Goal: Navigation & Orientation: Find specific page/section

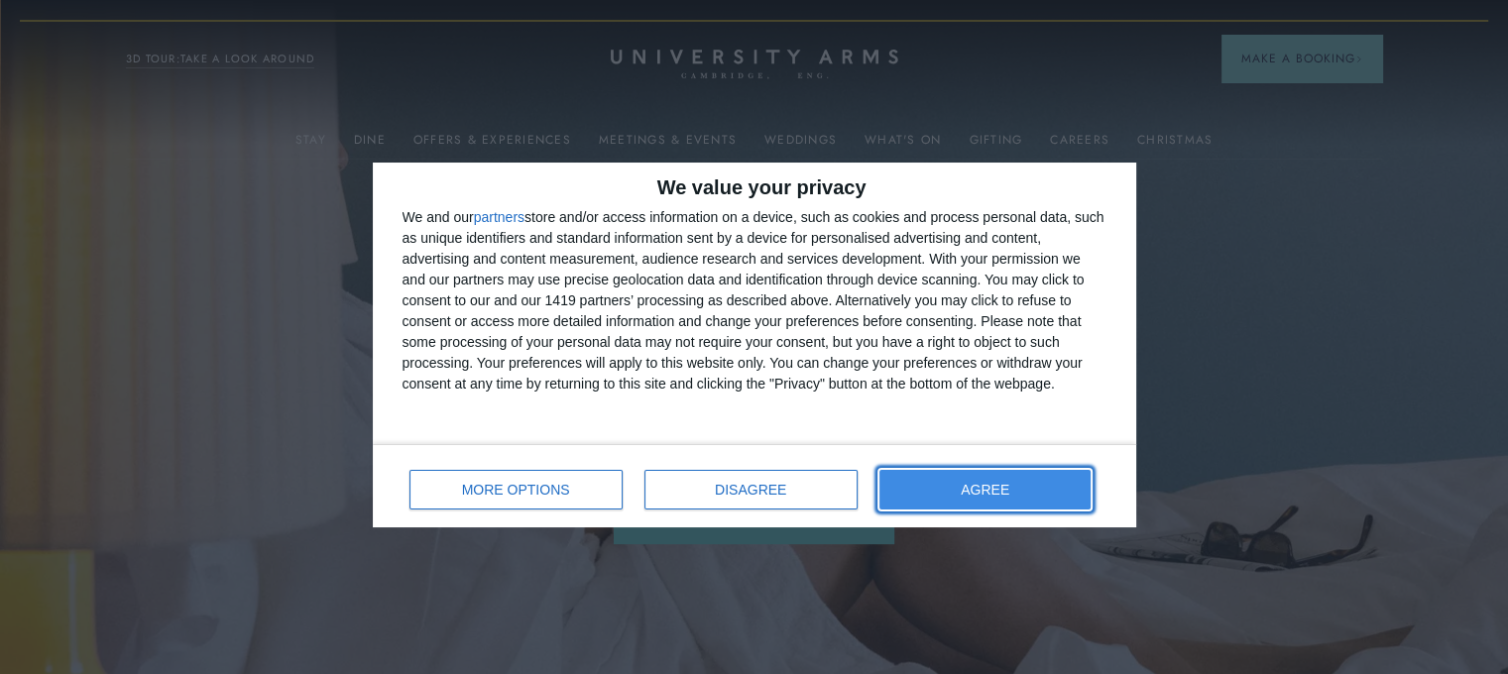
click at [948, 485] on button "AGREE" at bounding box center [986, 490] width 212 height 40
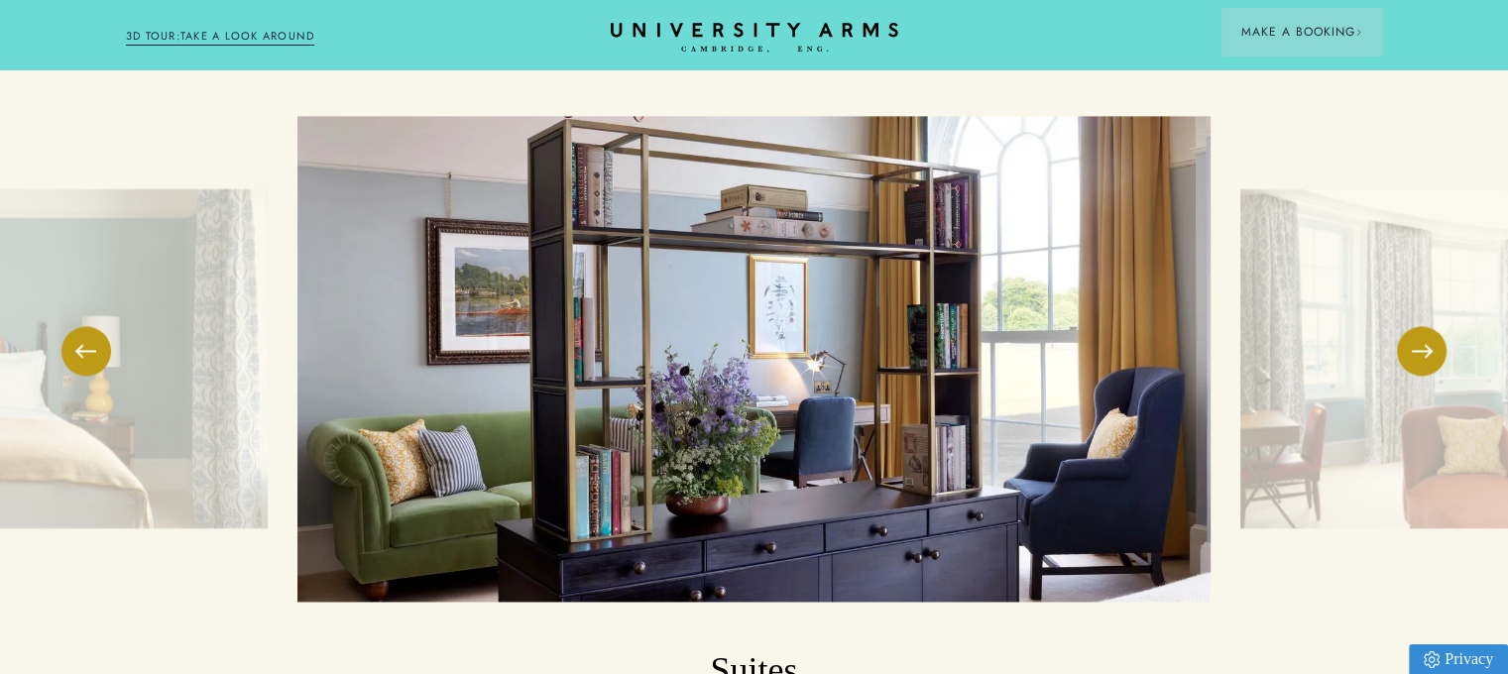
scroll to position [2876, 0]
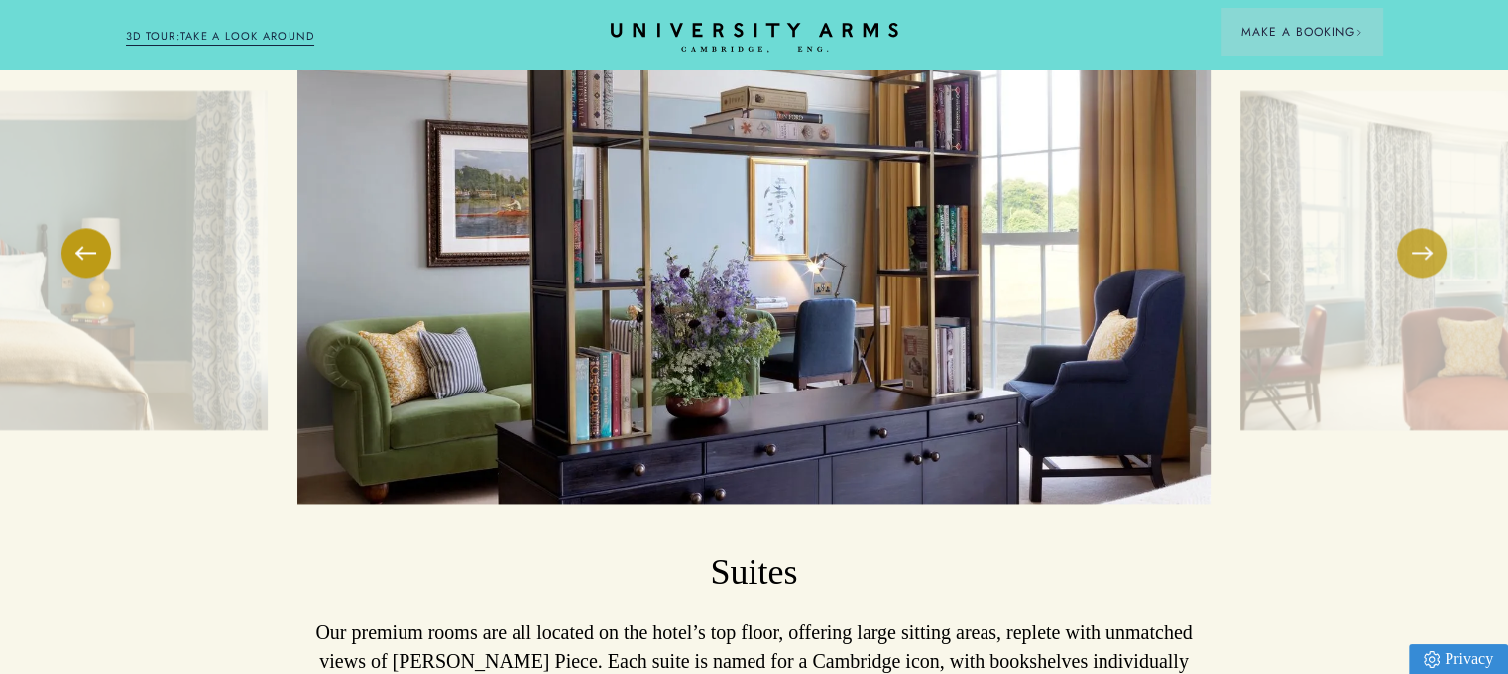
click at [1422, 228] on button at bounding box center [1422, 253] width 50 height 50
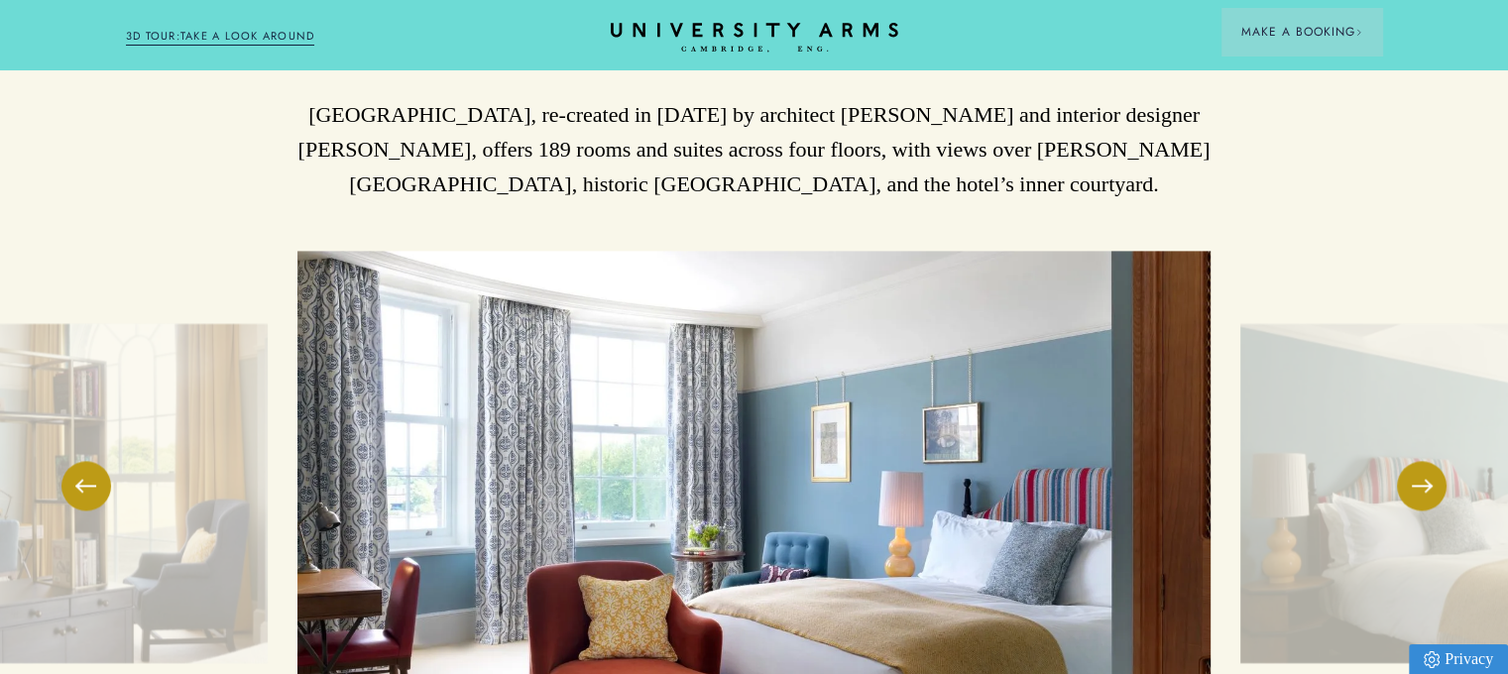
scroll to position [2579, 0]
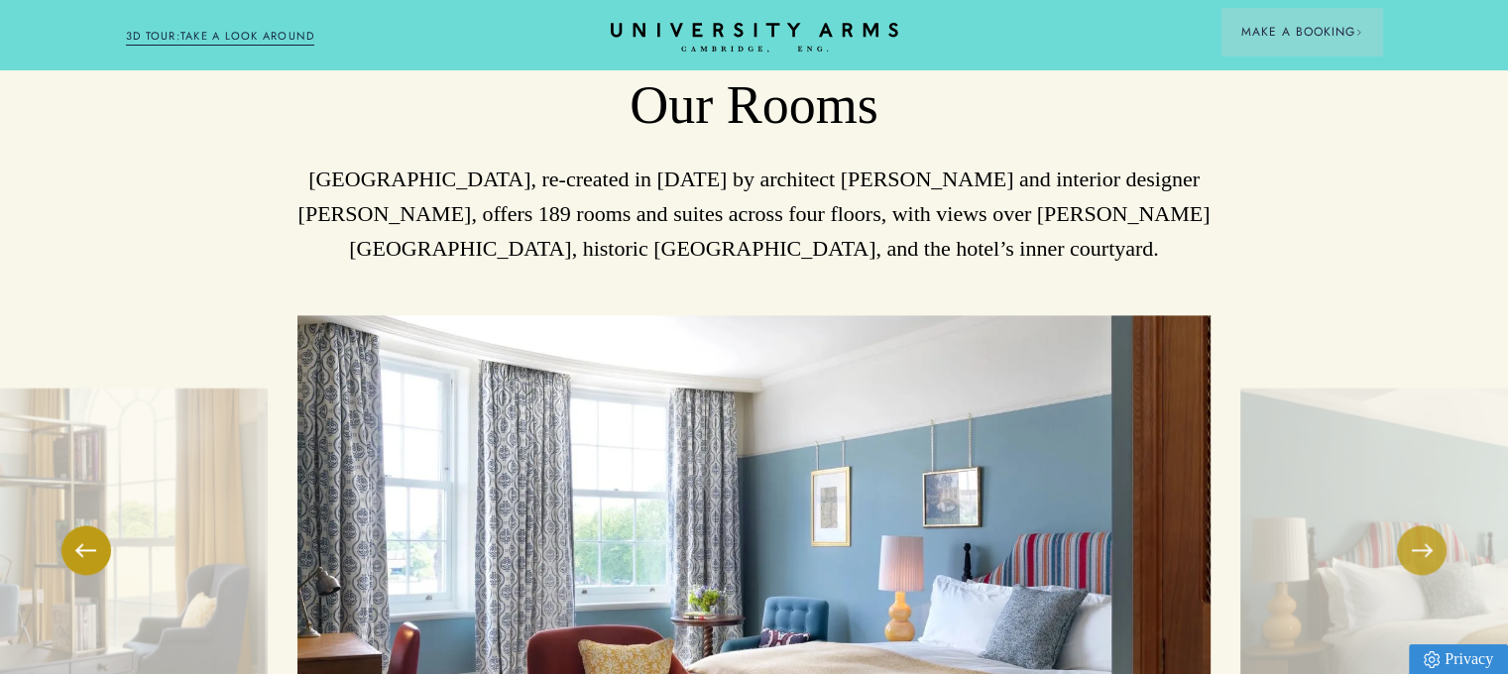
click at [1427, 549] on span at bounding box center [1422, 550] width 20 height 2
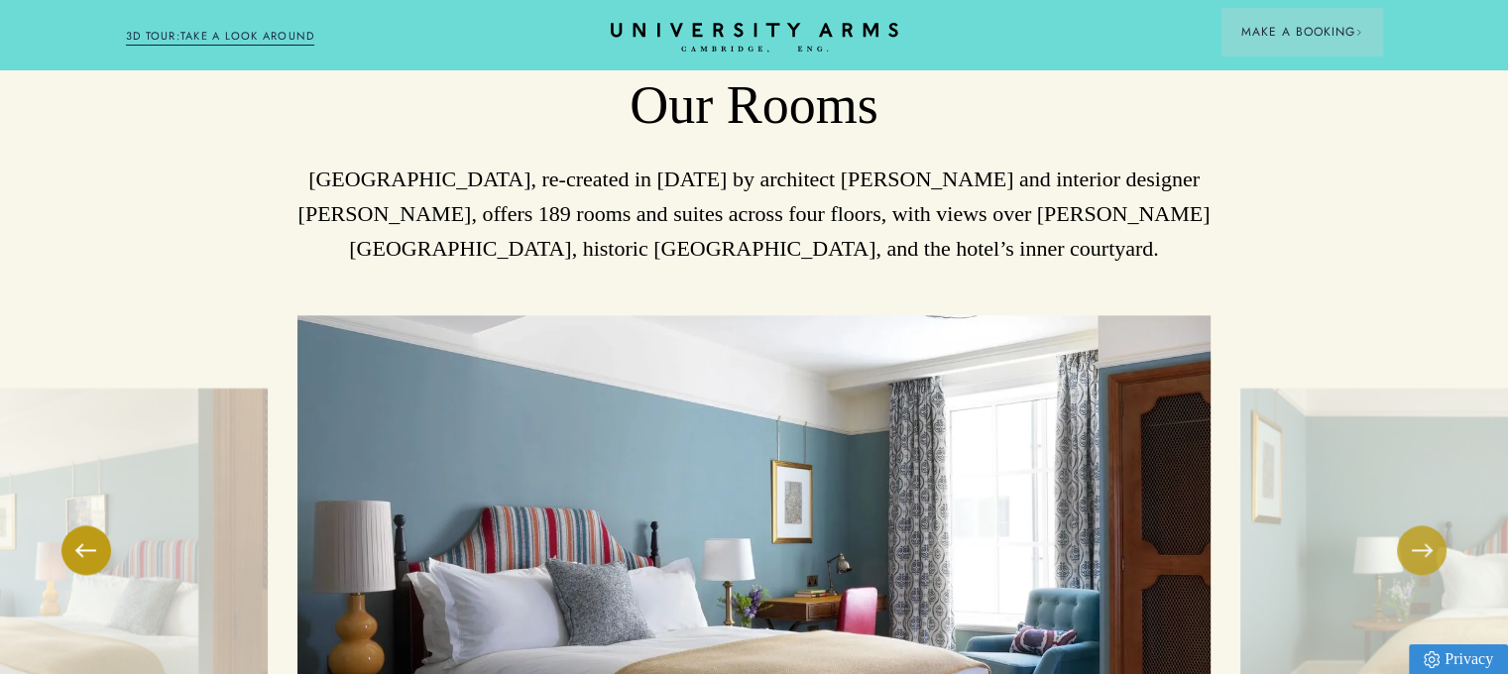
click at [1427, 549] on span at bounding box center [1422, 550] width 20 height 2
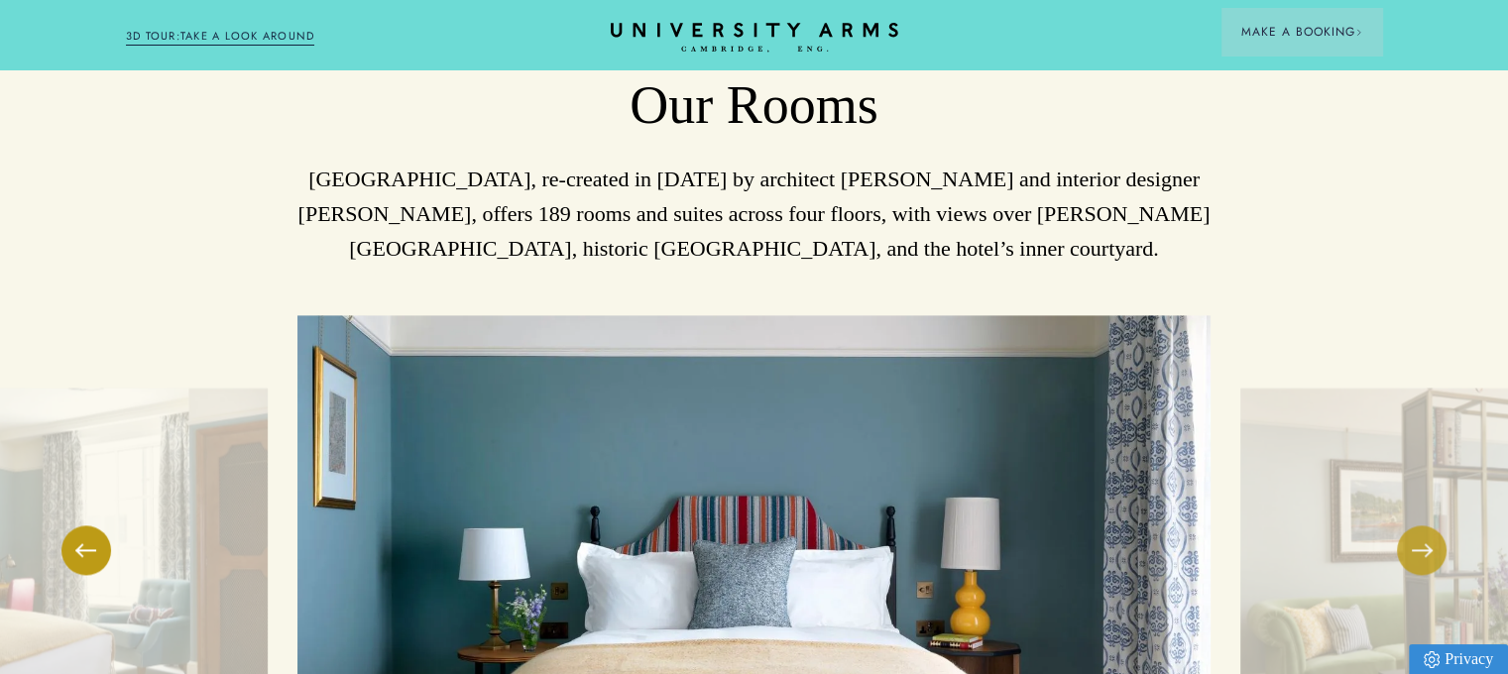
click at [1427, 549] on span at bounding box center [1422, 550] width 20 height 2
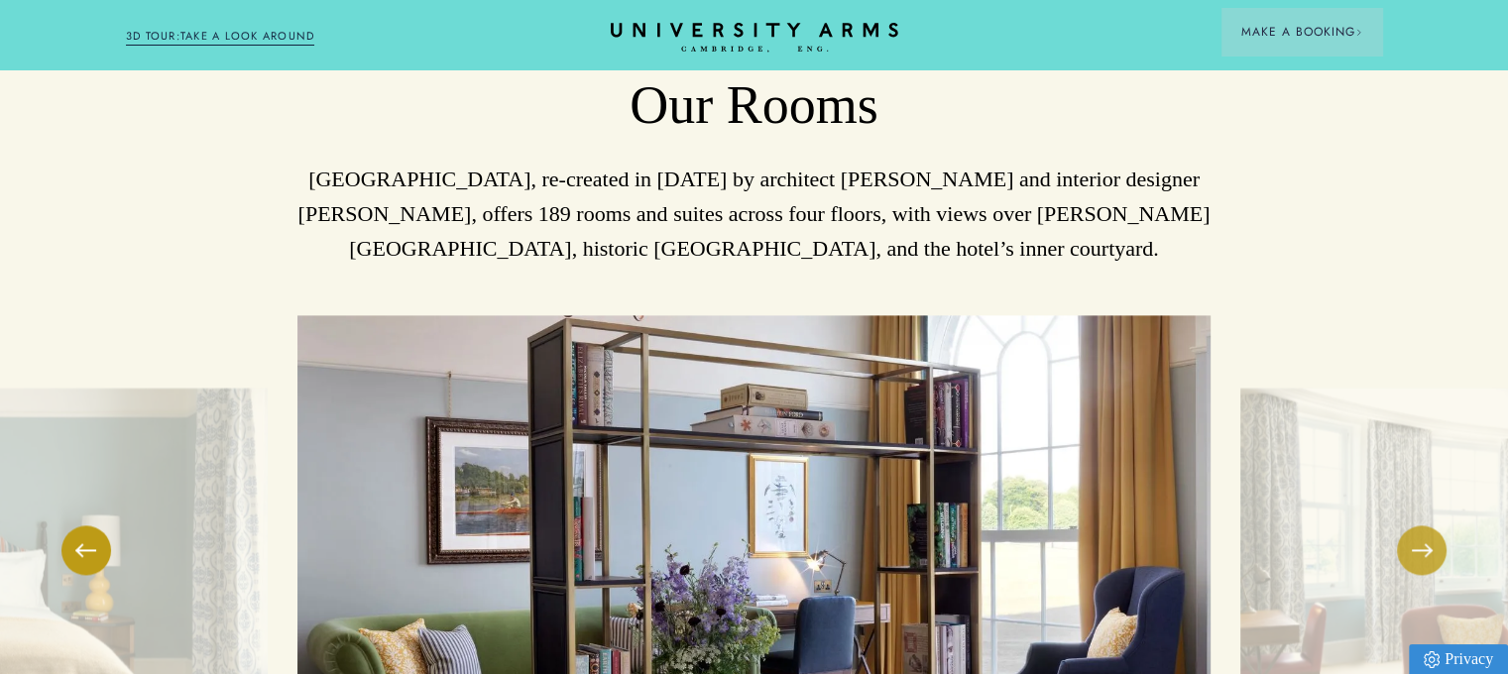
click at [1427, 549] on span at bounding box center [1422, 550] width 20 height 2
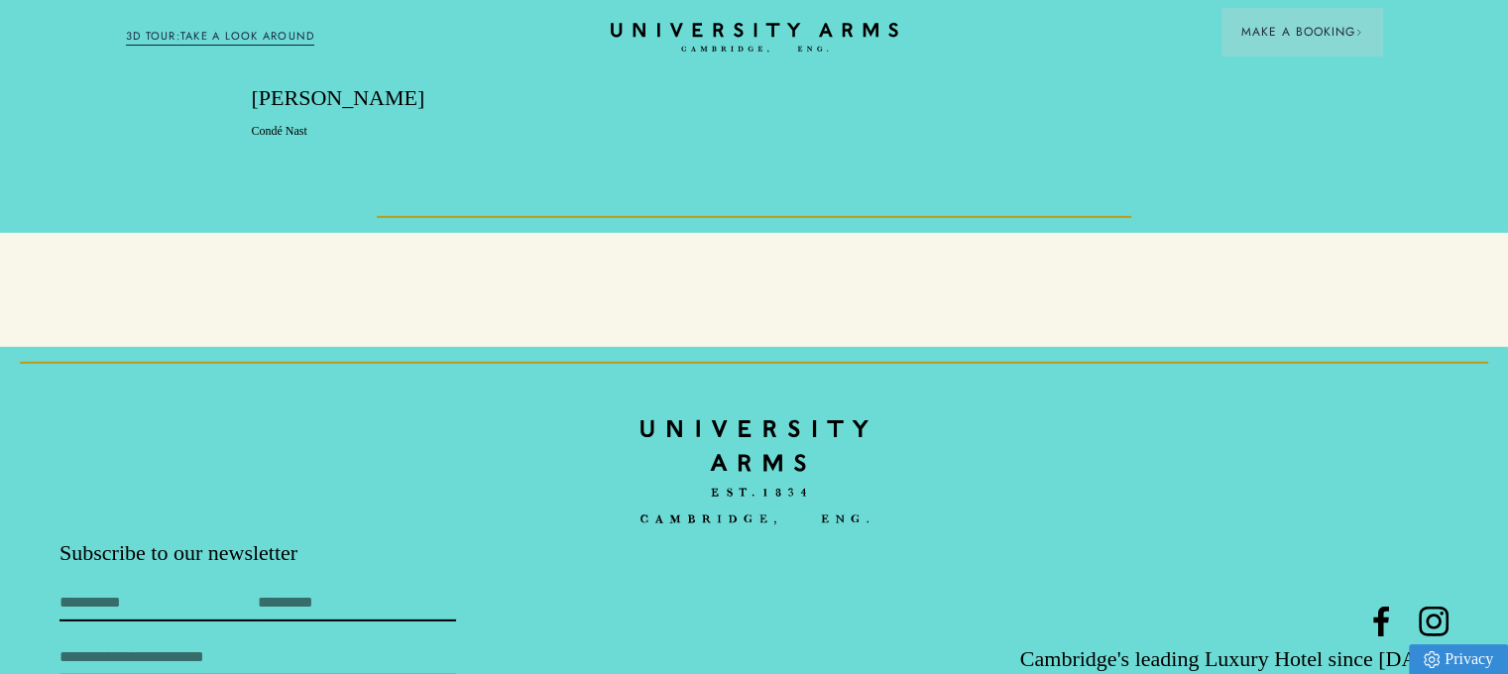
scroll to position [6075, 0]
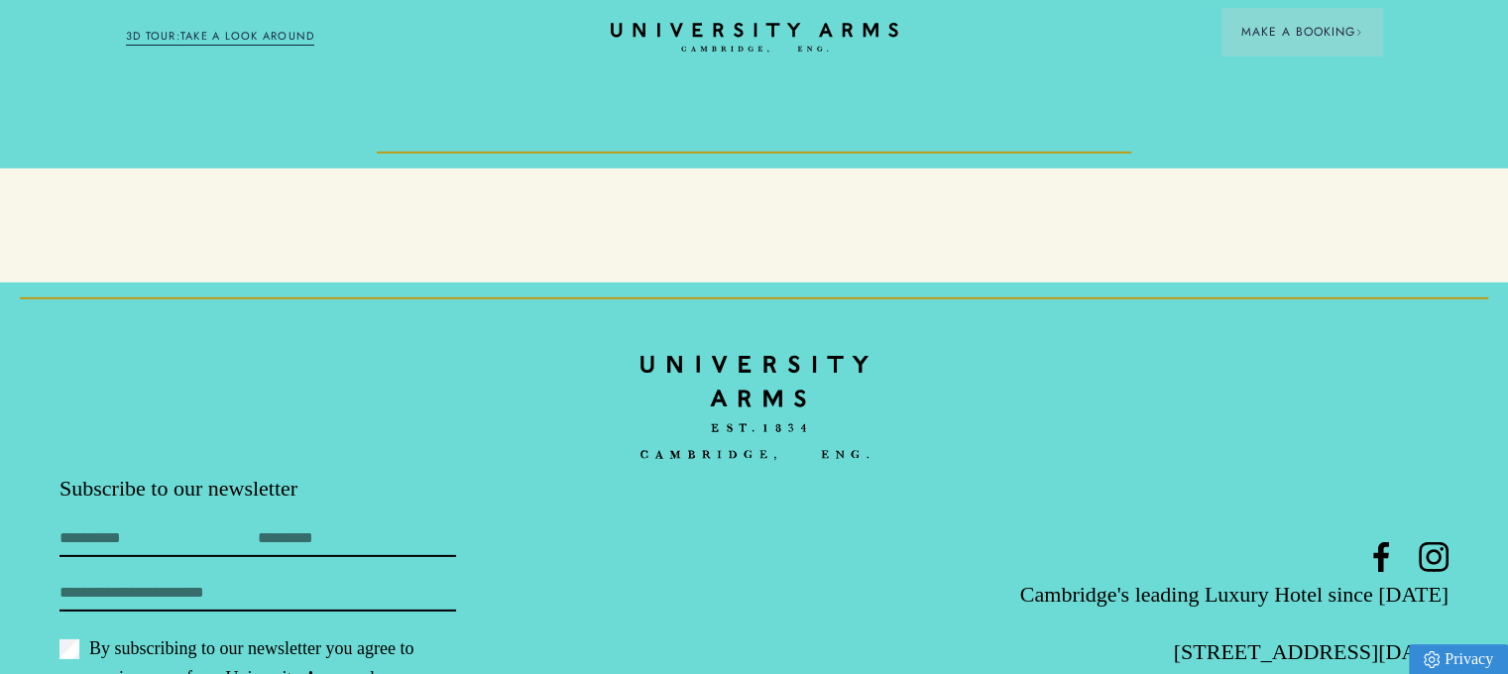
click at [219, 42] on link "3D TOUR:TAKE A LOOK AROUND" at bounding box center [220, 37] width 189 height 18
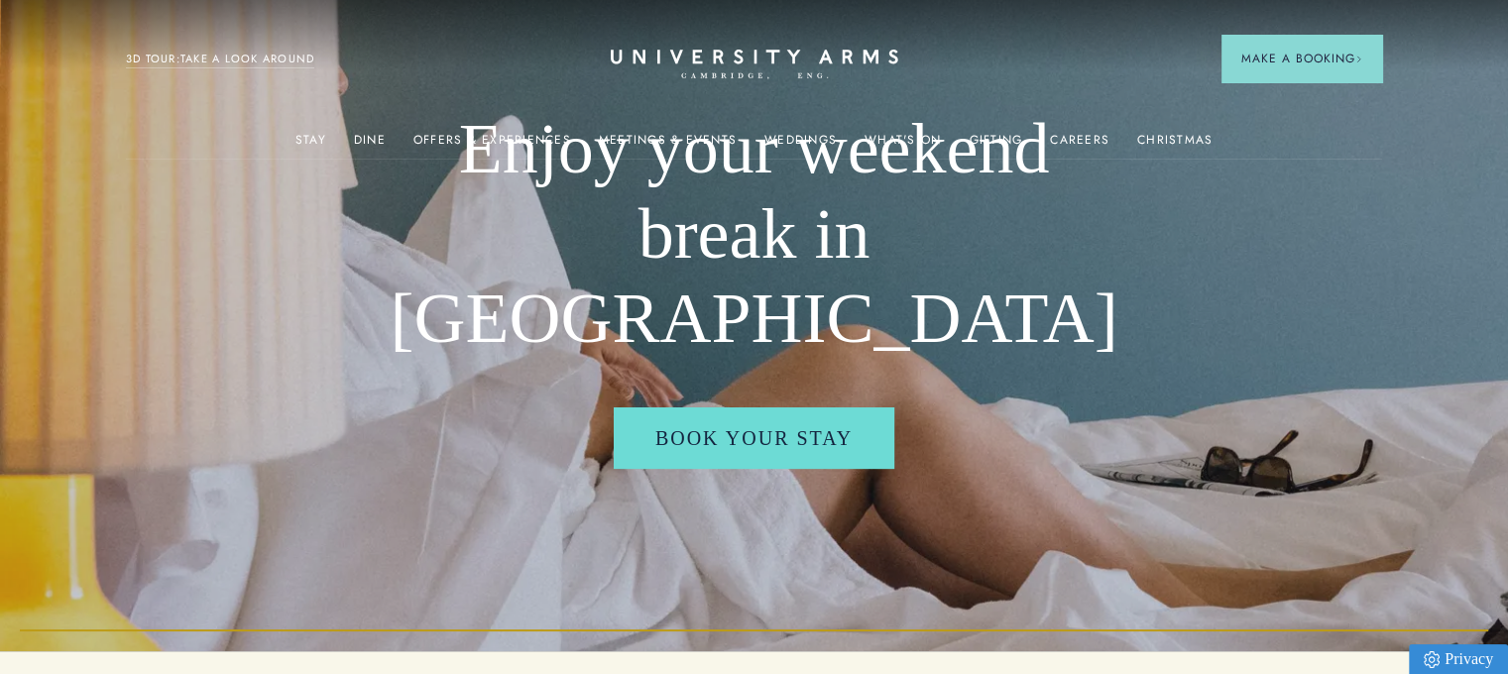
scroll to position [0, 0]
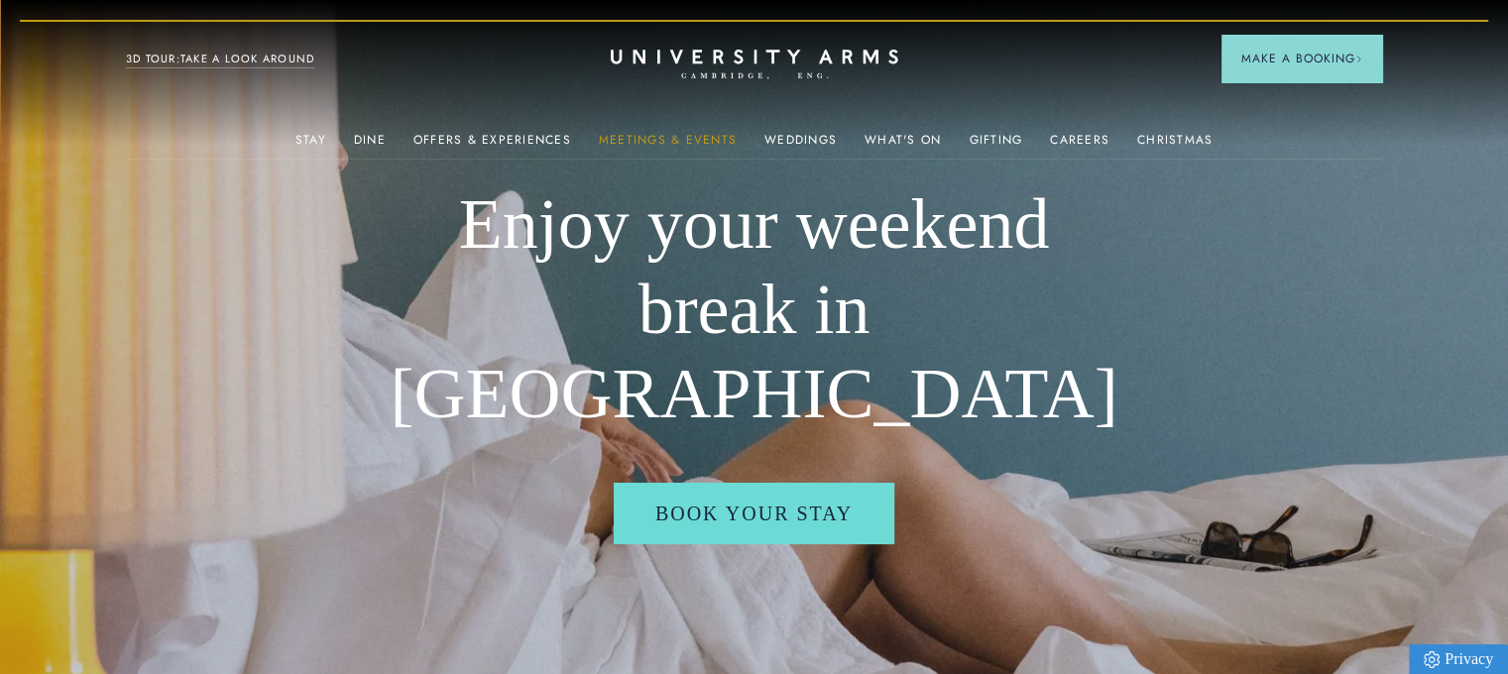
click at [699, 145] on link "Meetings & Events" at bounding box center [668, 146] width 138 height 26
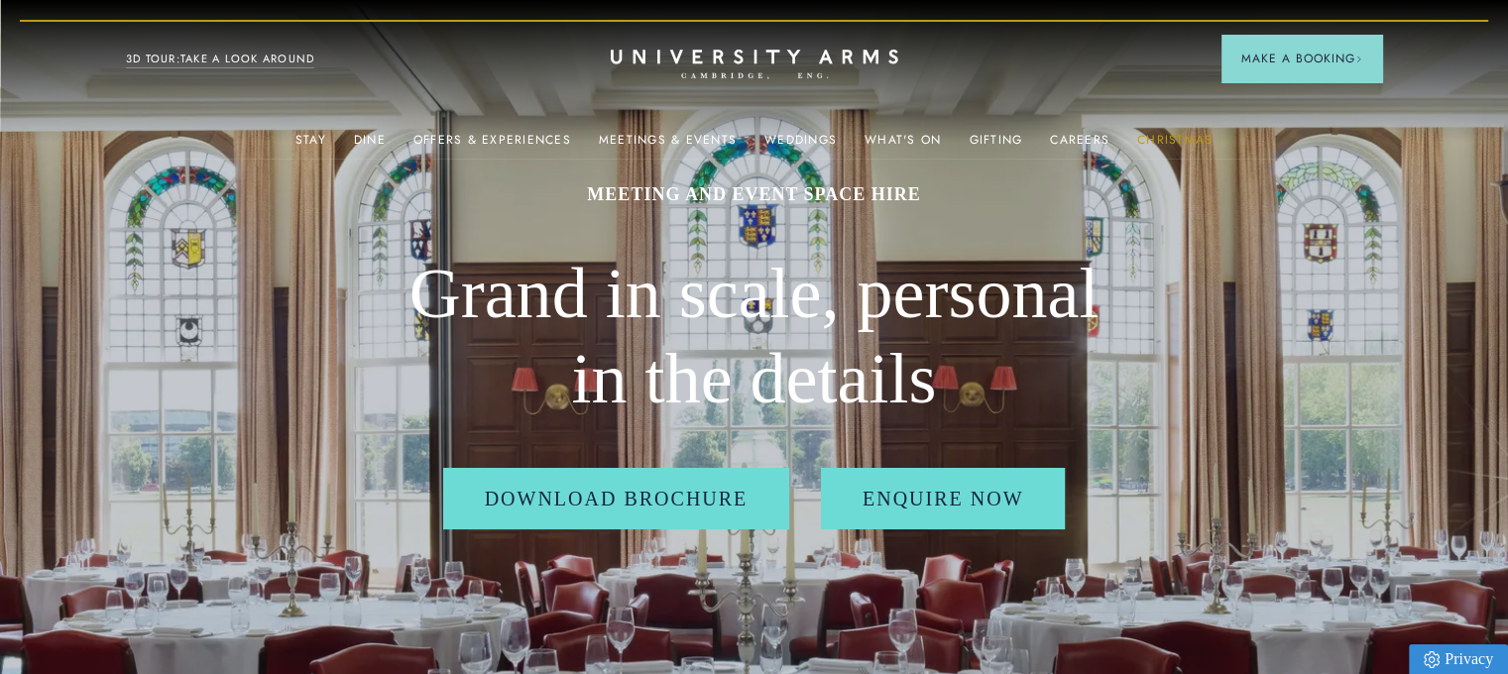
click at [1202, 142] on link "Christmas" at bounding box center [1175, 146] width 75 height 26
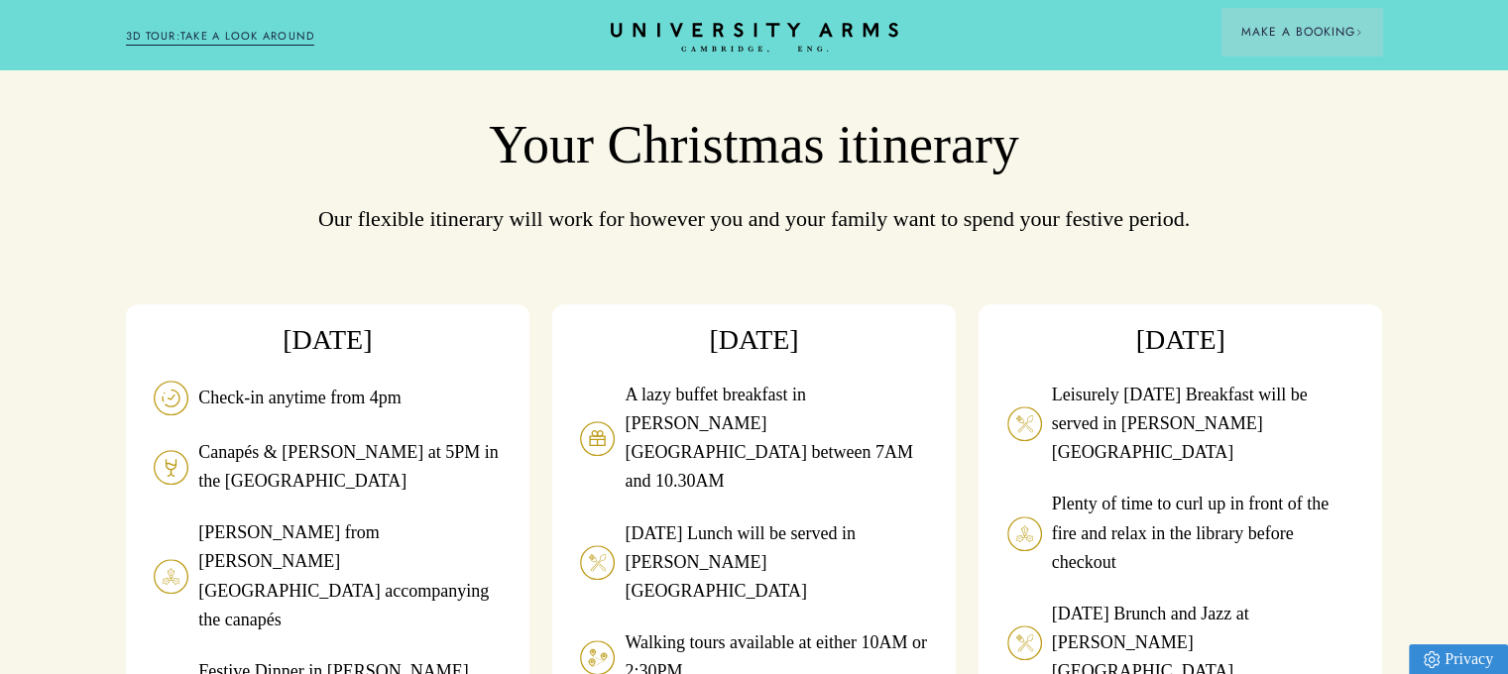
scroll to position [1686, 0]
